Goal: Find contact information: Find contact information

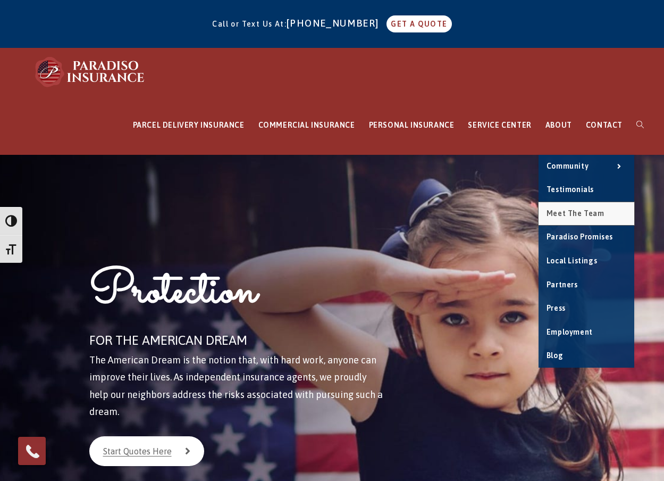
click at [563, 212] on span "Meet the Team" at bounding box center [576, 213] width 58 height 9
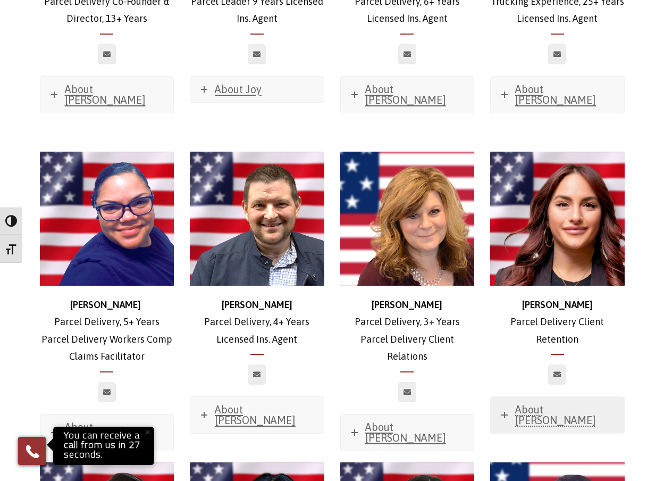
scroll to position [1915, 0]
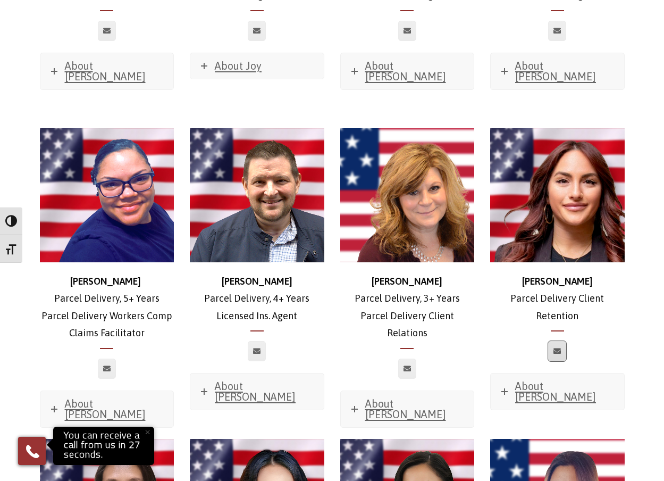
click at [562, 341] on link at bounding box center [557, 351] width 18 height 20
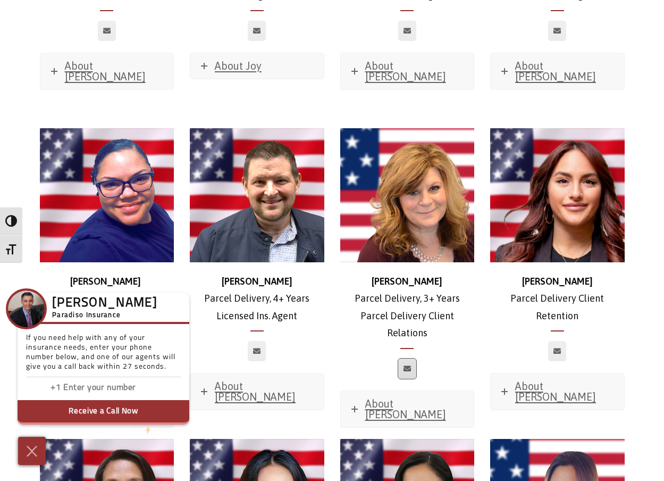
click at [407, 365] on icon at bounding box center [407, 368] width 7 height 6
click at [496, 285] on div "[PERSON_NAME] Delivery Client Retention About [PERSON_NAME] Favorite Movie? Sav…" at bounding box center [557, 269] width 135 height 282
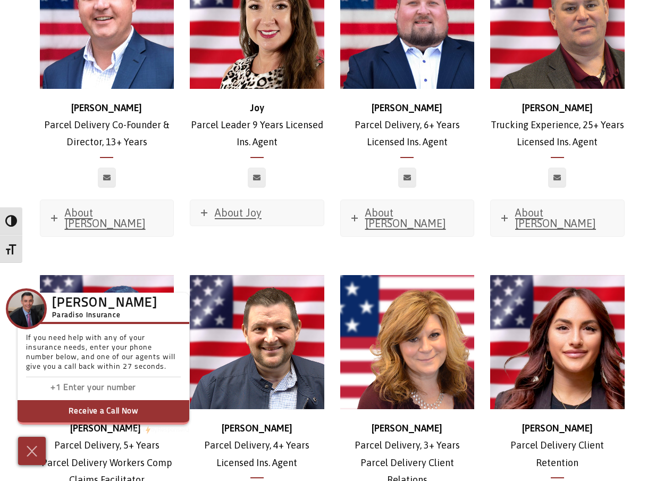
scroll to position [1702, 0]
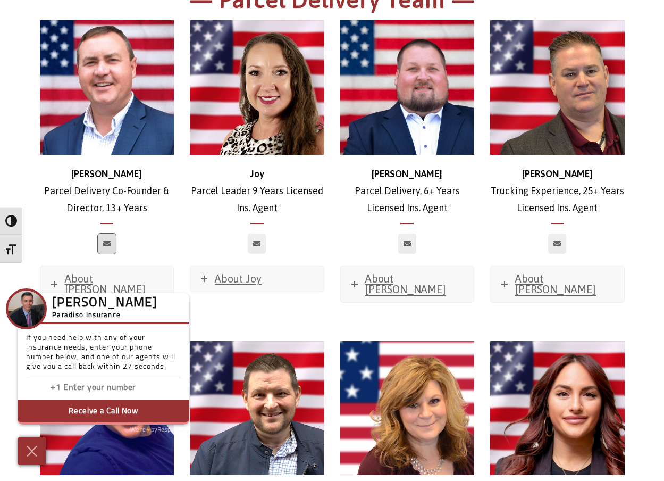
click at [102, 233] on link at bounding box center [107, 243] width 18 height 20
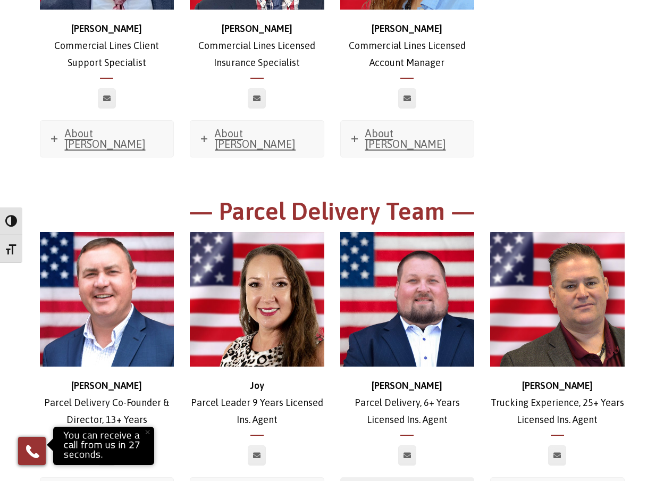
scroll to position [1489, 0]
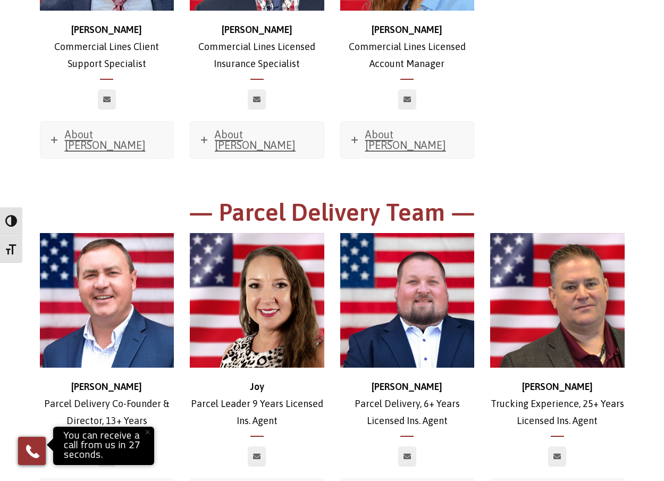
click at [343, 398] on div "[PERSON_NAME] Delivery, 6+ Years Licensed Ins. Agent About [PERSON_NAME] Favori…" at bounding box center [407, 374] width 135 height 282
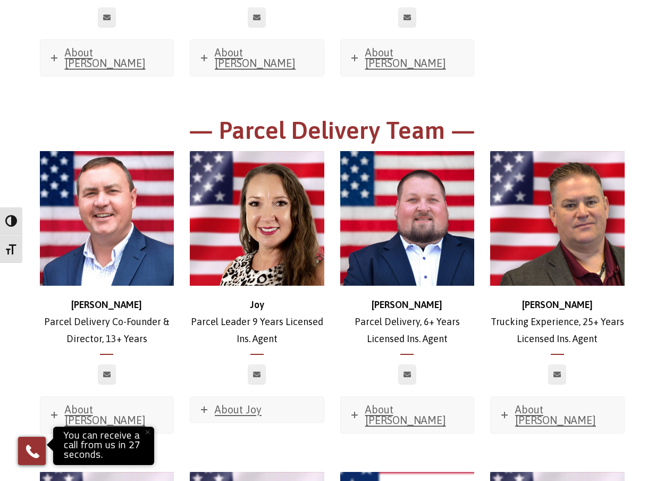
scroll to position [1596, 0]
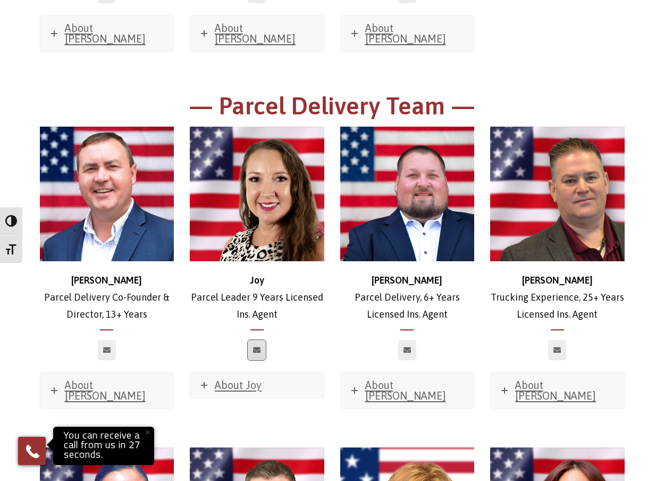
click at [262, 340] on link at bounding box center [257, 350] width 18 height 20
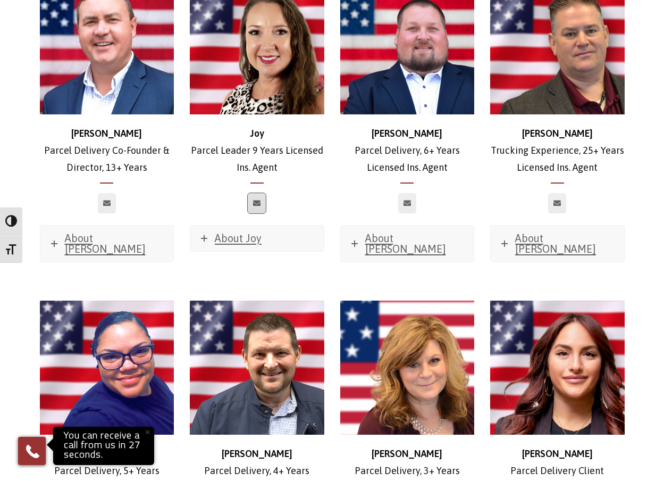
scroll to position [1915, 0]
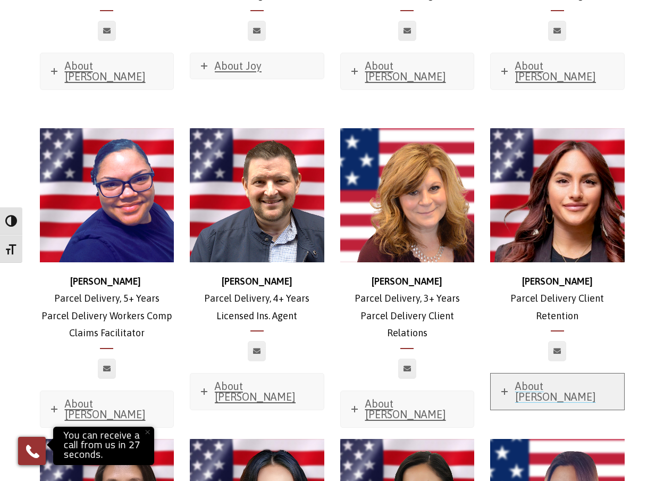
click at [537, 380] on span "About [PERSON_NAME]" at bounding box center [555, 391] width 81 height 23
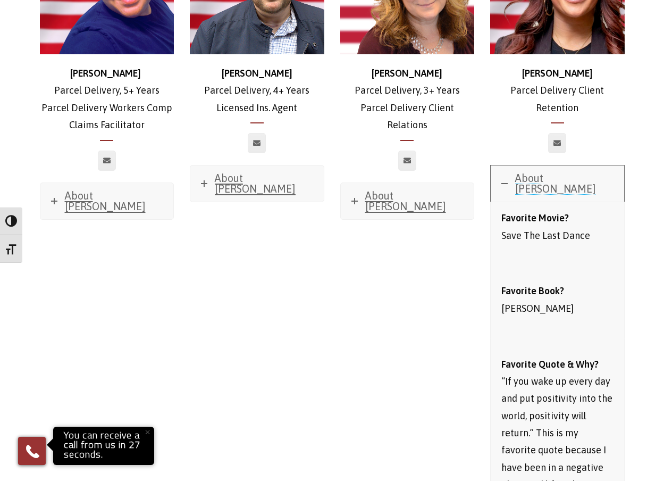
scroll to position [2021, 0]
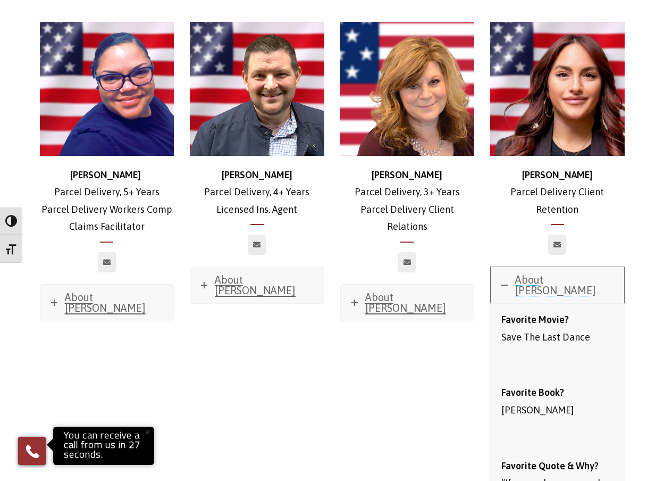
click at [548, 273] on span "About [PERSON_NAME]" at bounding box center [555, 284] width 81 height 23
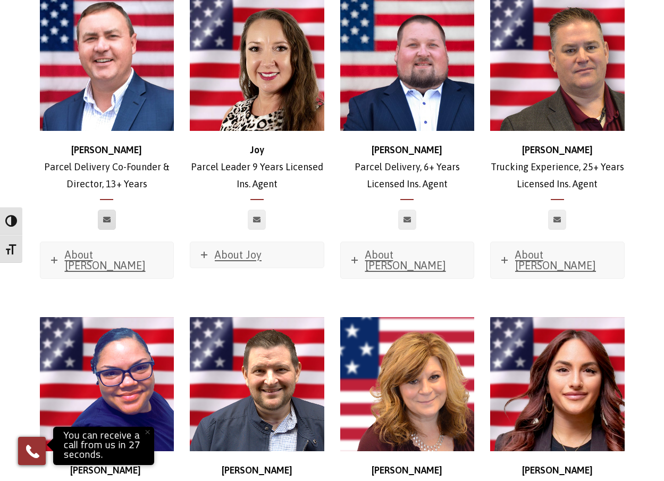
scroll to position [1702, 0]
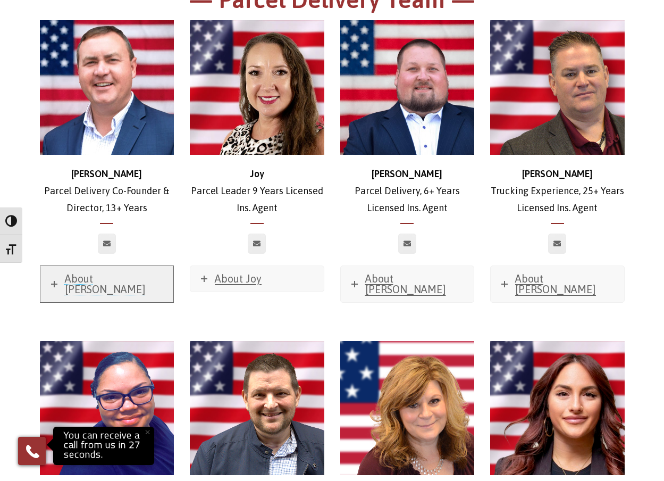
click at [76, 266] on link "About [PERSON_NAME]" at bounding box center [106, 284] width 133 height 36
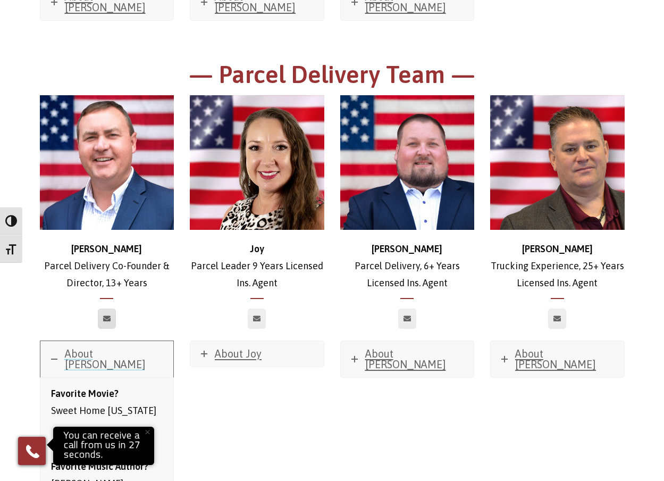
scroll to position [1596, 0]
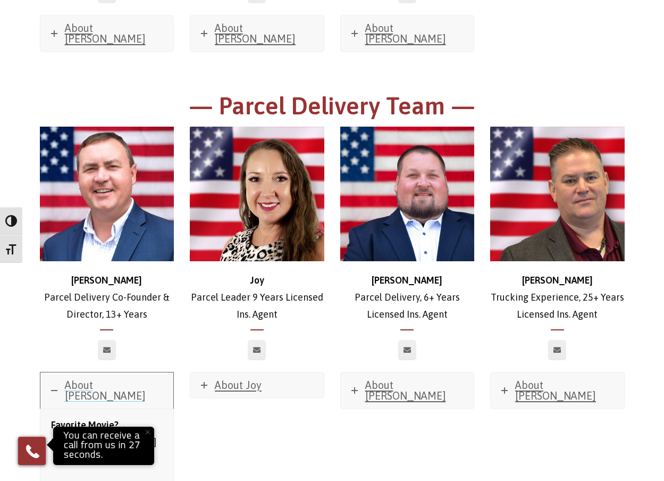
click at [68, 379] on span "About [PERSON_NAME]" at bounding box center [105, 390] width 81 height 23
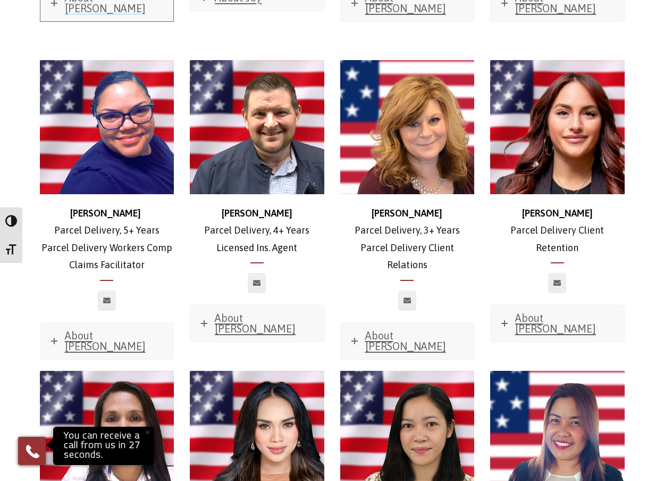
scroll to position [2021, 0]
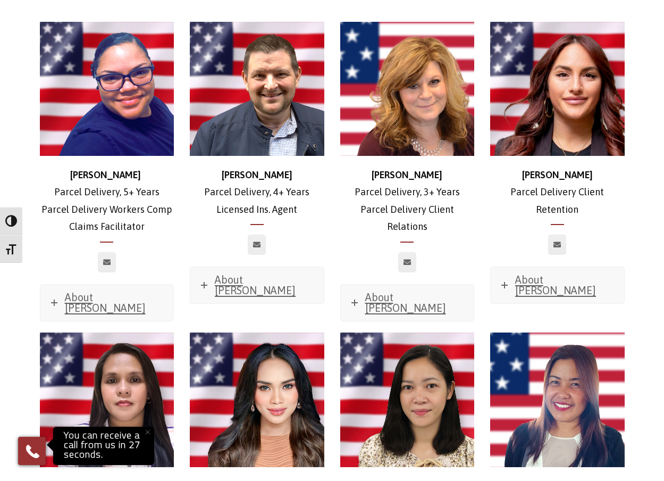
click at [340, 252] on div at bounding box center [407, 262] width 135 height 20
click at [173, 252] on div at bounding box center [107, 262] width 135 height 20
